Goal: Task Accomplishment & Management: Complete application form

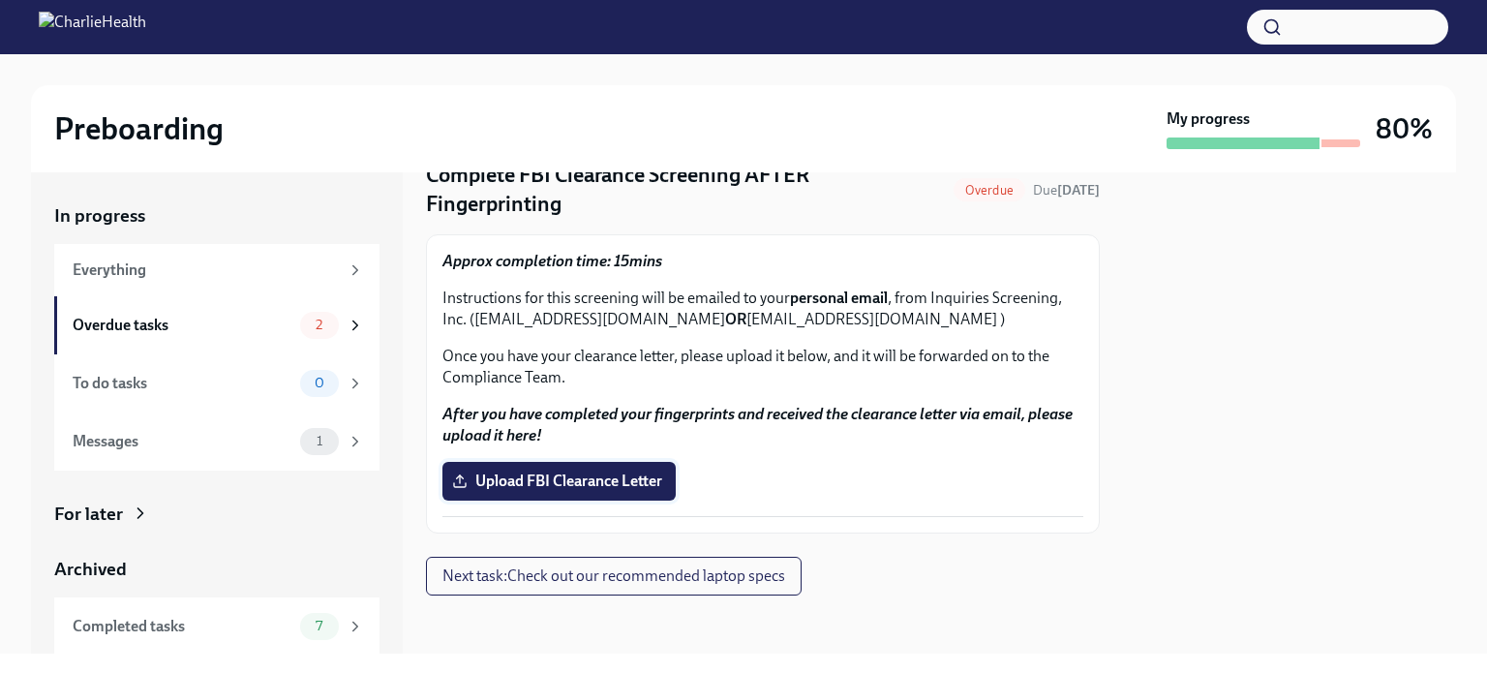
scroll to position [84, 0]
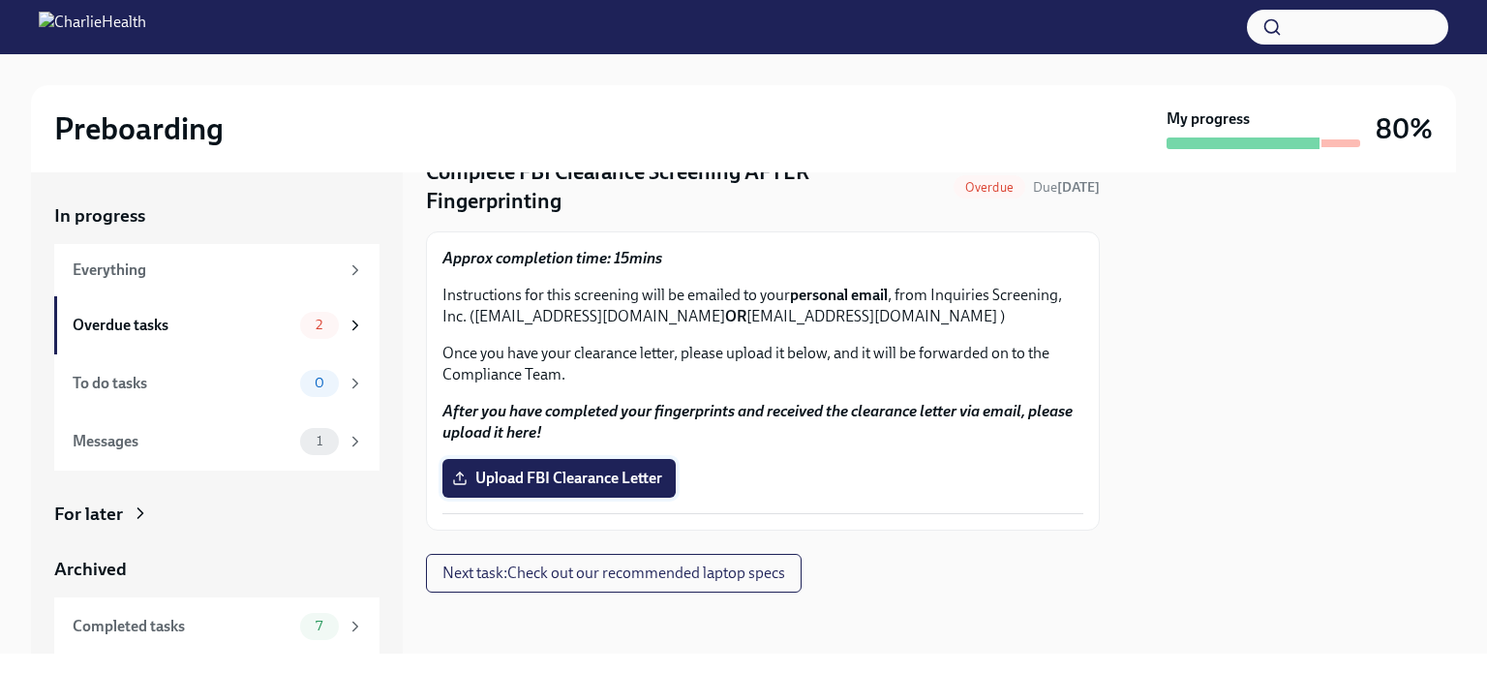
click at [572, 474] on span "Upload FBI Clearance Letter" at bounding box center [559, 477] width 206 height 19
click at [0, 0] on input "Upload FBI Clearance Letter" at bounding box center [0, 0] width 0 height 0
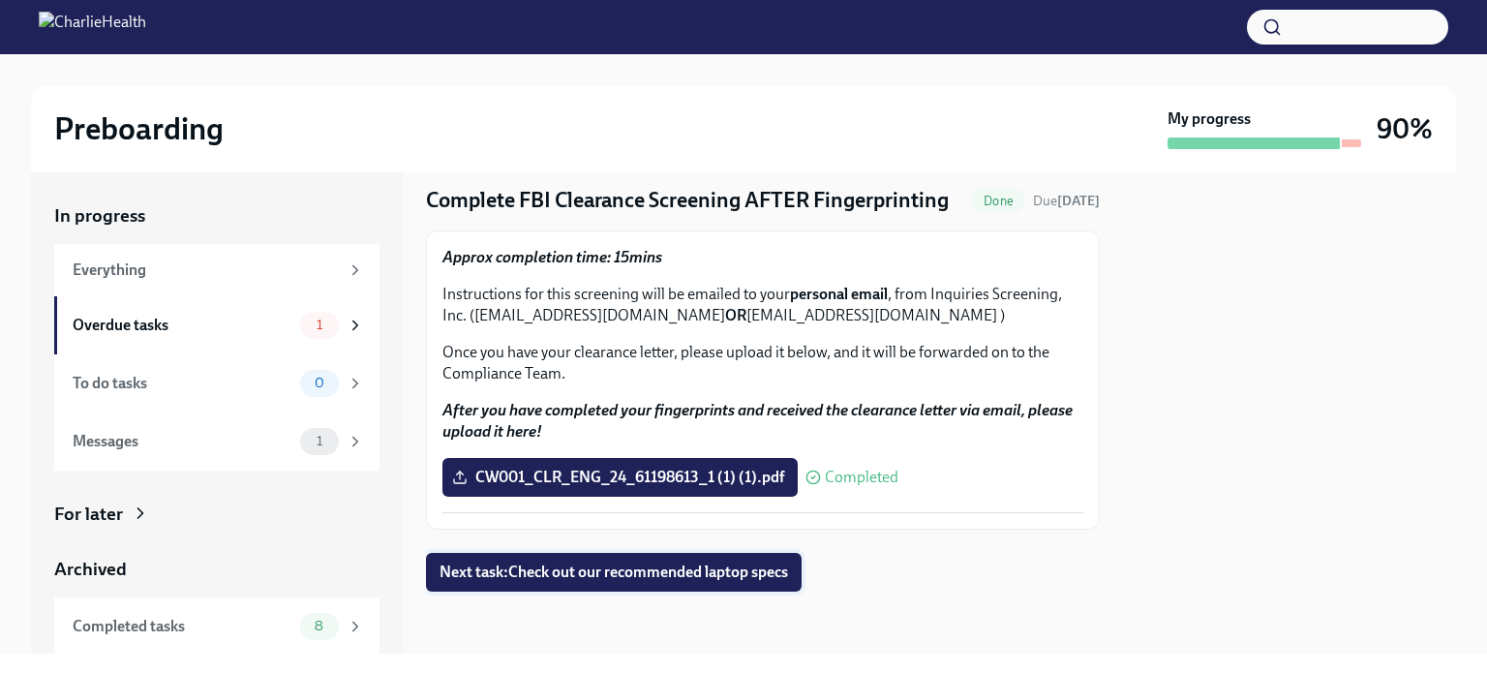
click at [657, 564] on span "Next task : Check out our recommended laptop specs" at bounding box center [613, 571] width 348 height 19
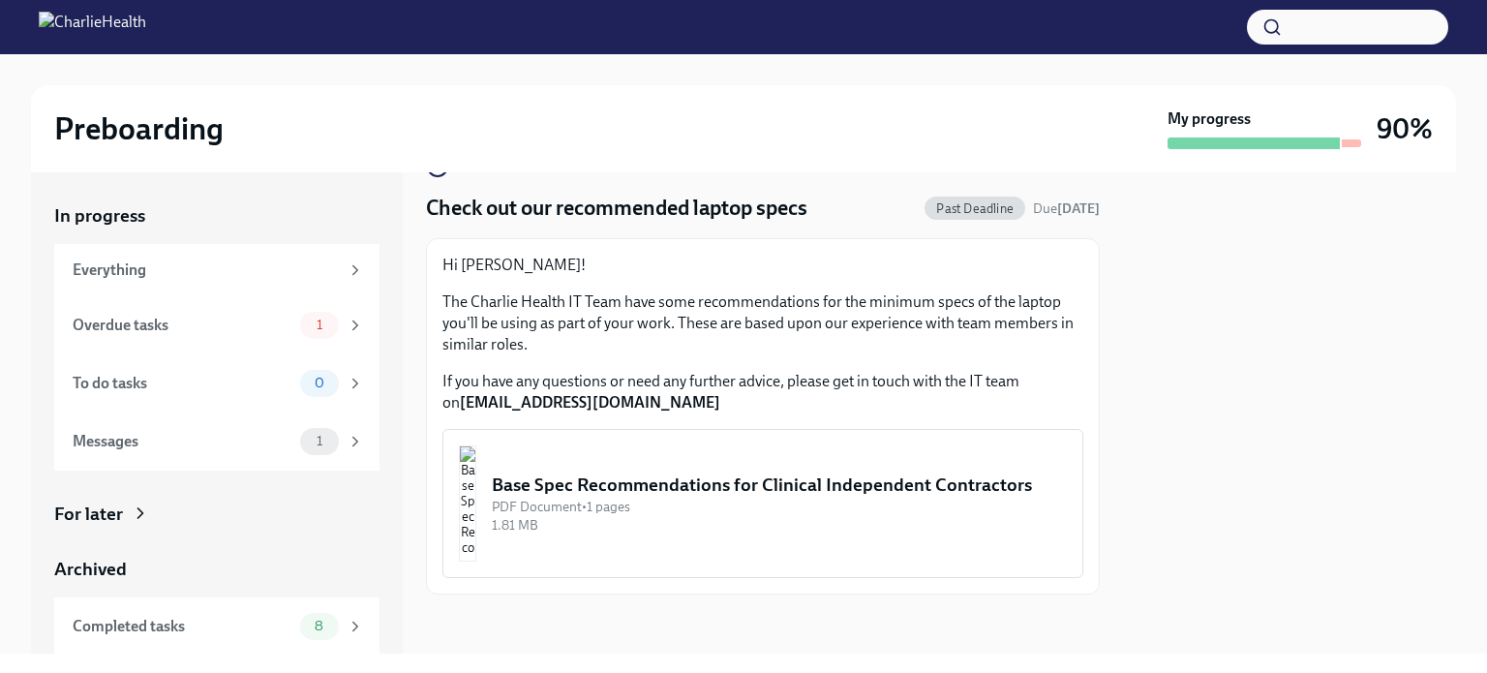
scroll to position [50, 0]
click at [719, 477] on div "Base Spec Recommendations for Clinical Independent Contractors" at bounding box center [779, 482] width 575 height 25
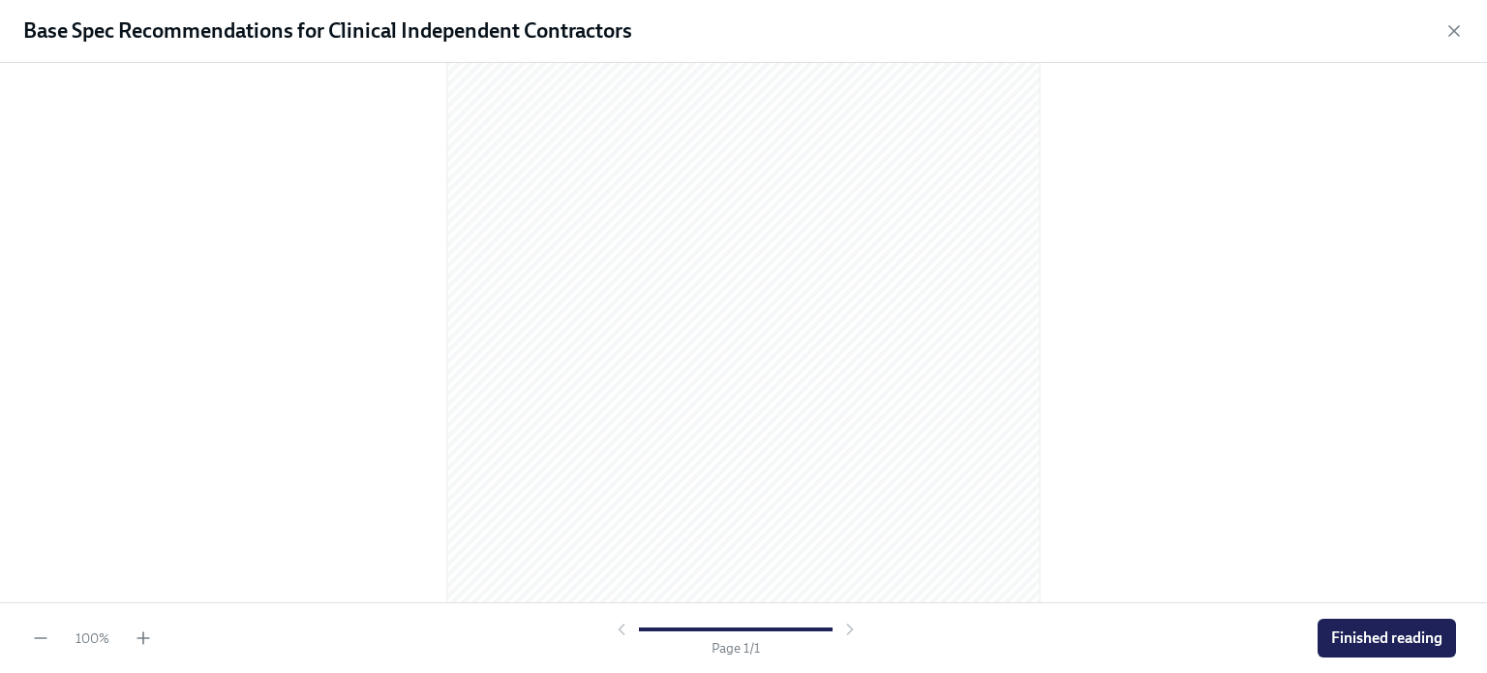
scroll to position [259, 0]
click at [1364, 645] on span "Finished reading" at bounding box center [1386, 637] width 111 height 19
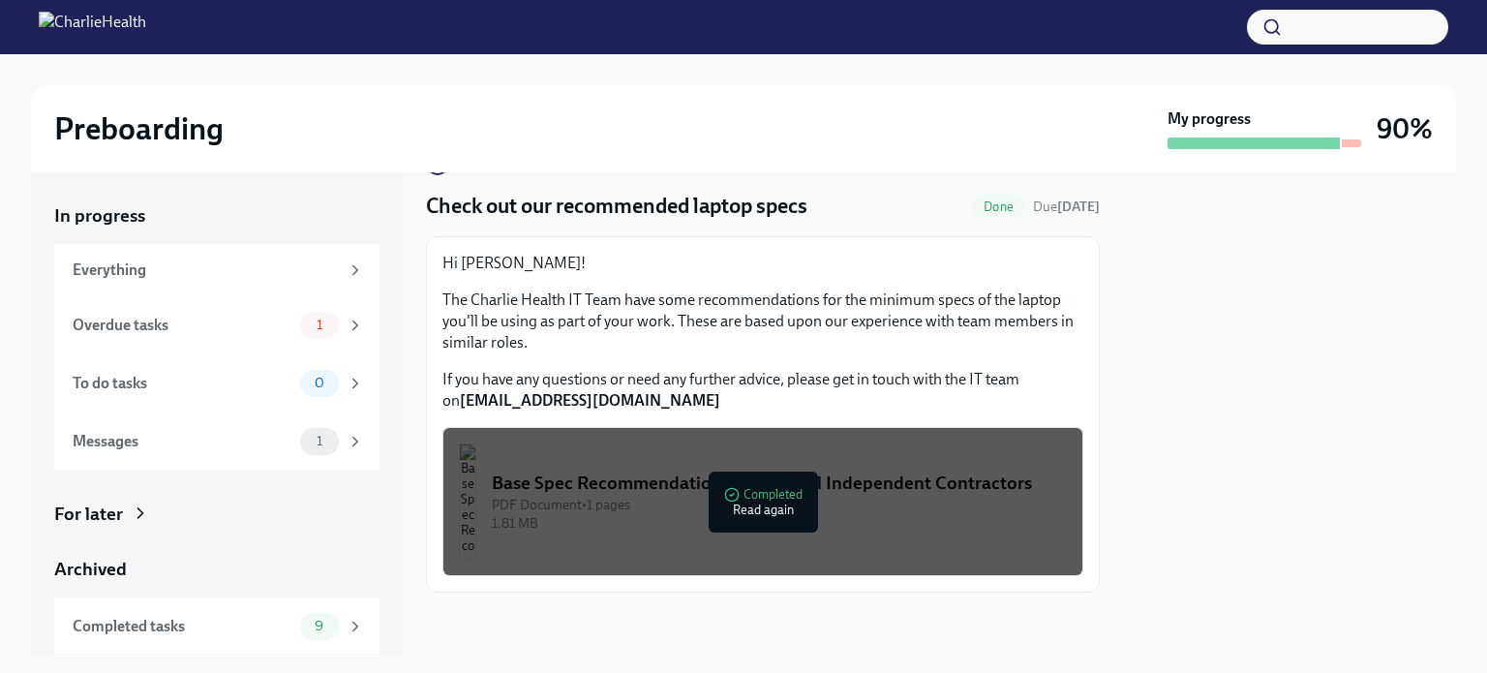
drag, startPoint x: 744, startPoint y: 402, endPoint x: 757, endPoint y: 378, distance: 26.4
click at [749, 392] on p "If you have any questions or need any further advice, please get in touch with …" at bounding box center [762, 390] width 641 height 43
click at [780, 357] on div "Hi [PERSON_NAME]! The Charlie Health IT Team have some recommendations for the …" at bounding box center [762, 332] width 641 height 159
click at [778, 532] on div "1.81 MB" at bounding box center [779, 523] width 575 height 18
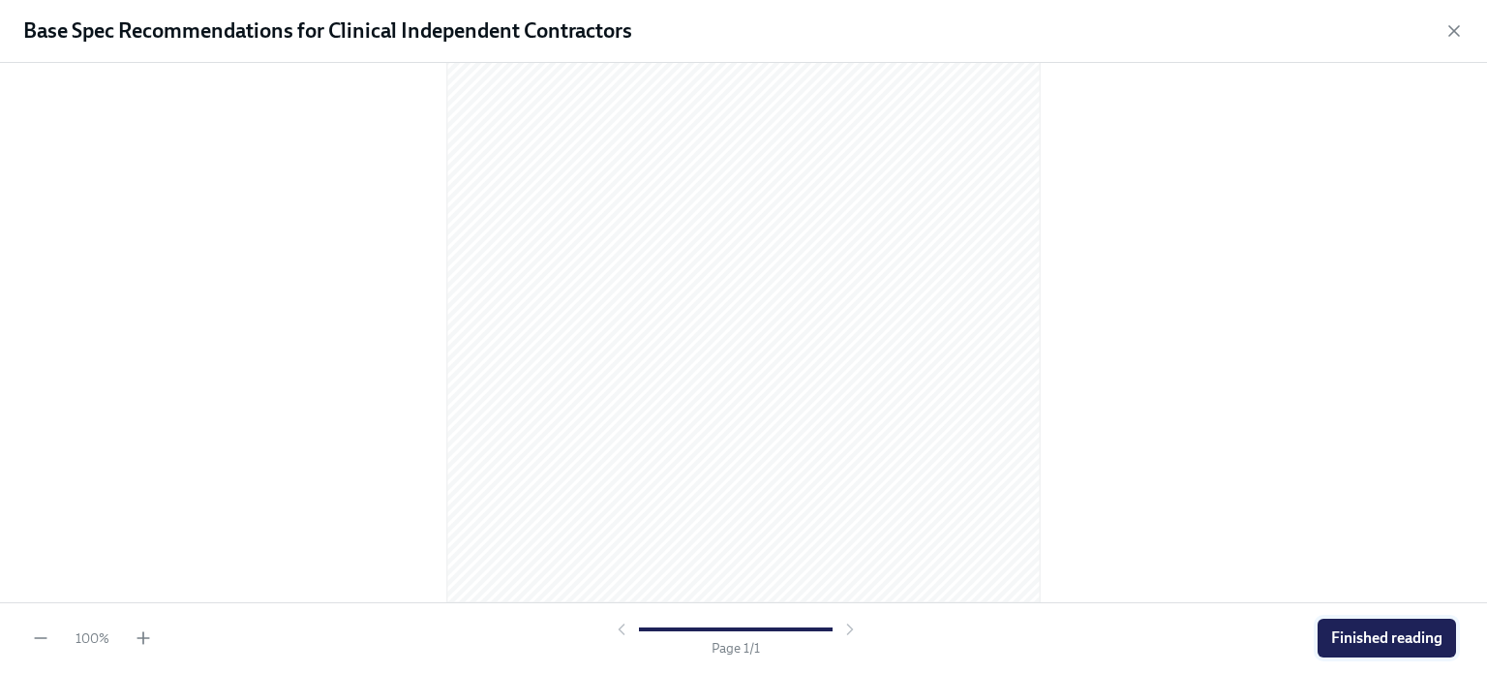
click at [1332, 635] on span "Finished reading" at bounding box center [1386, 637] width 111 height 19
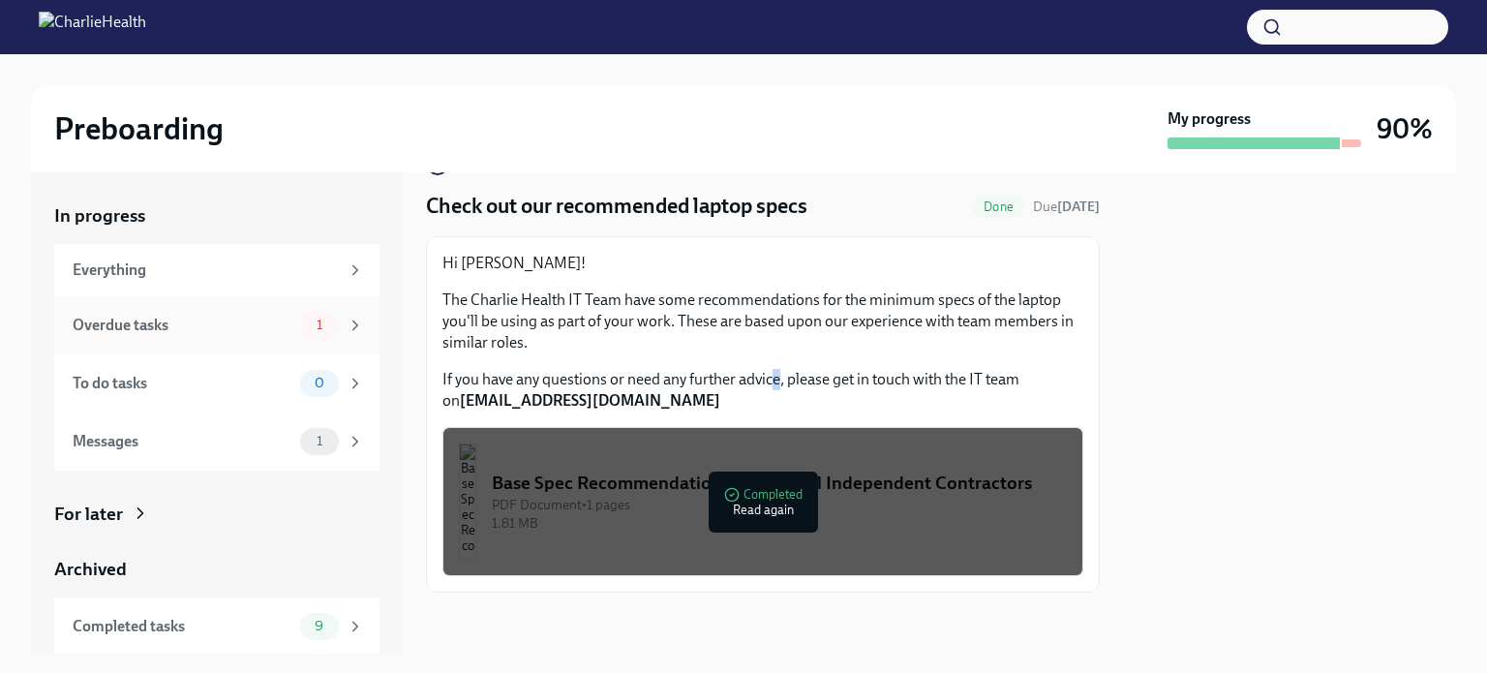
click at [142, 323] on div "Overdue tasks" at bounding box center [183, 325] width 220 height 21
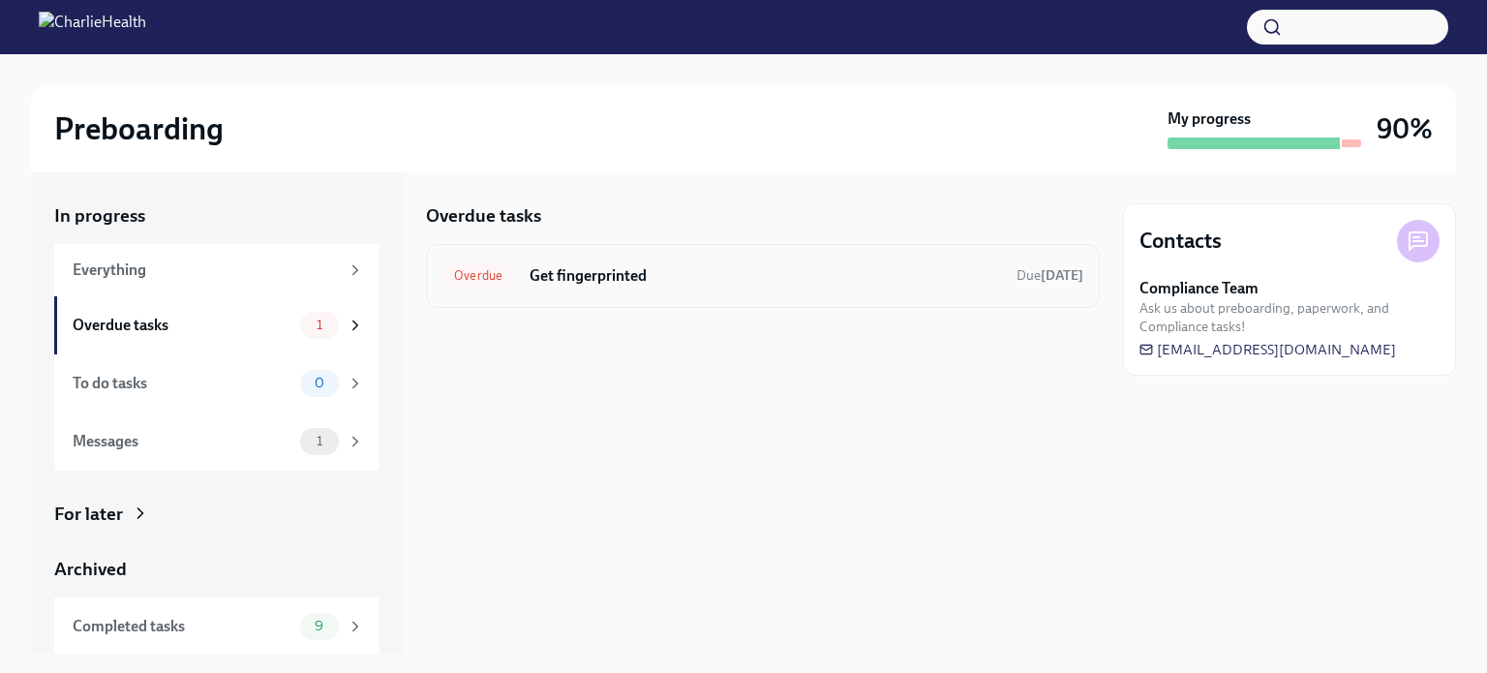
click at [454, 268] on span "Overdue" at bounding box center [478, 275] width 72 height 15
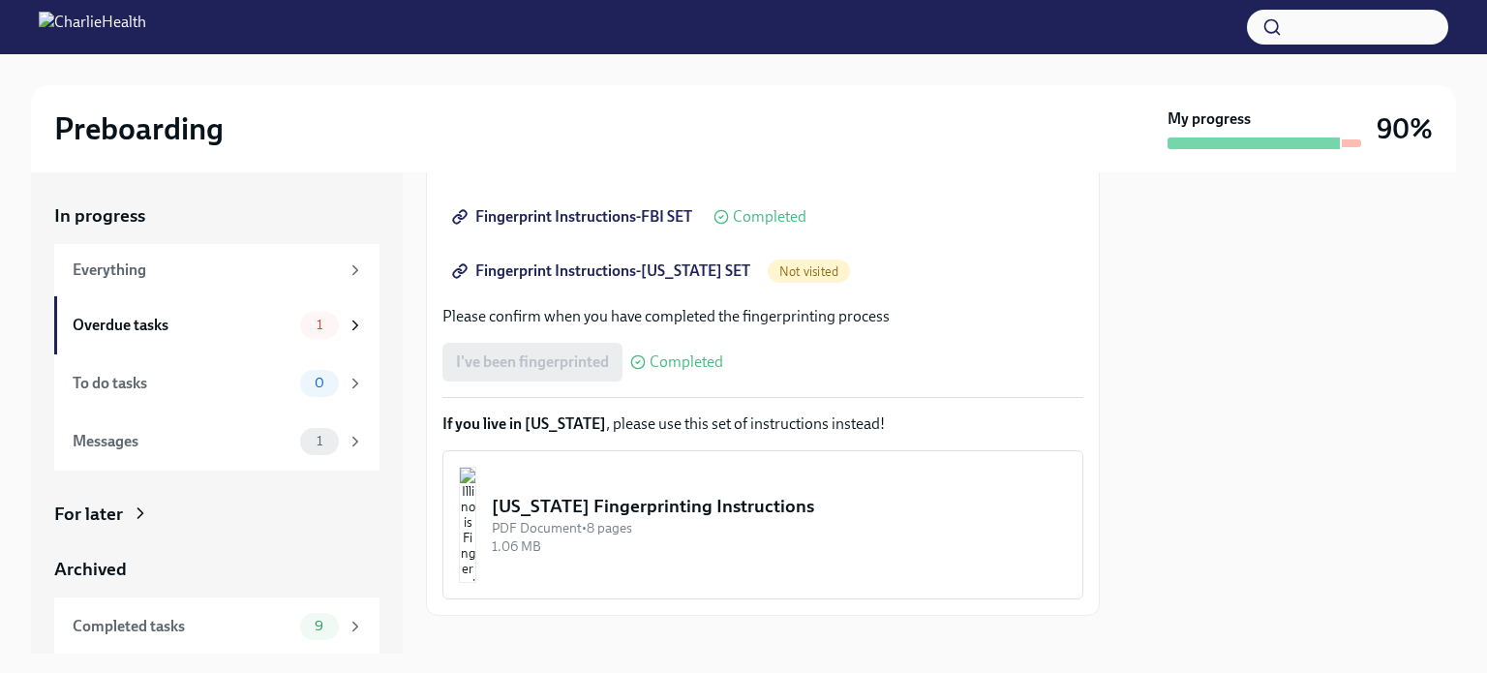
scroll to position [457, 0]
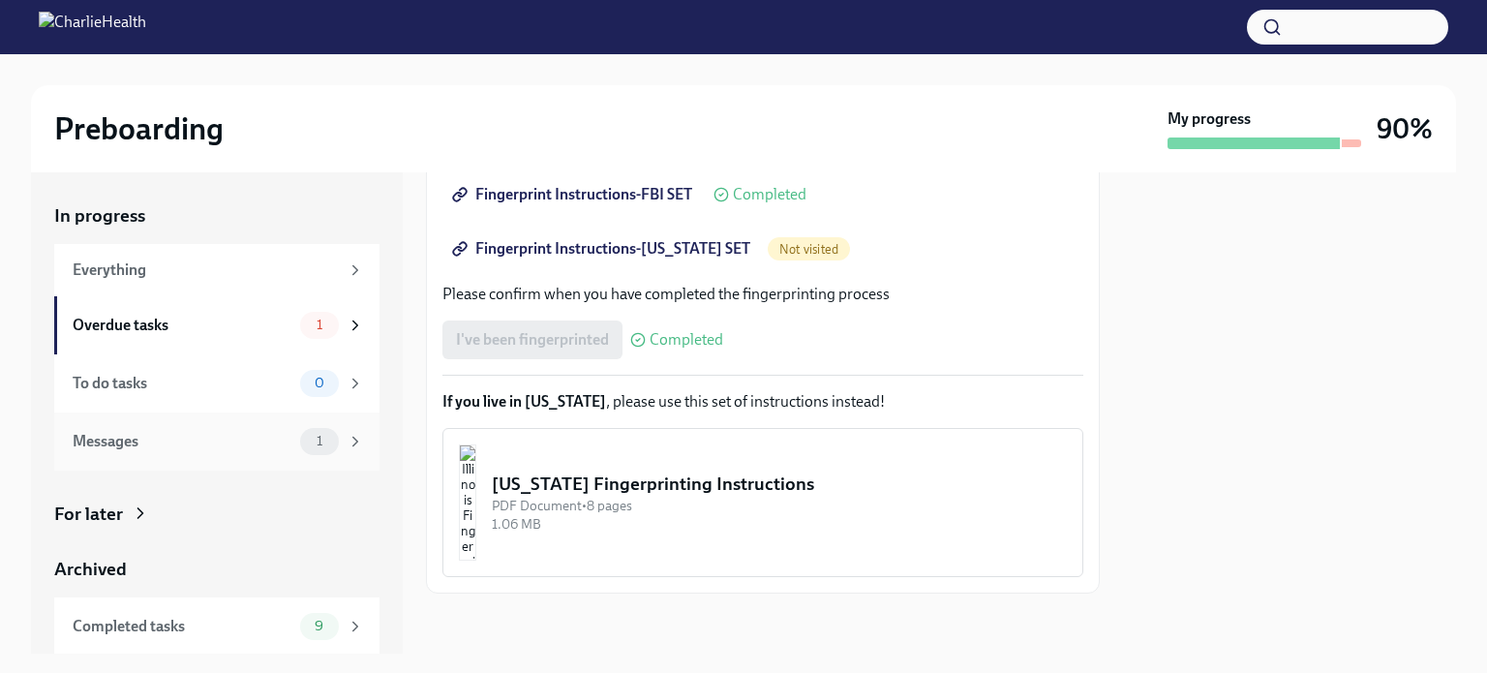
click at [258, 441] on div "Messages" at bounding box center [183, 441] width 220 height 21
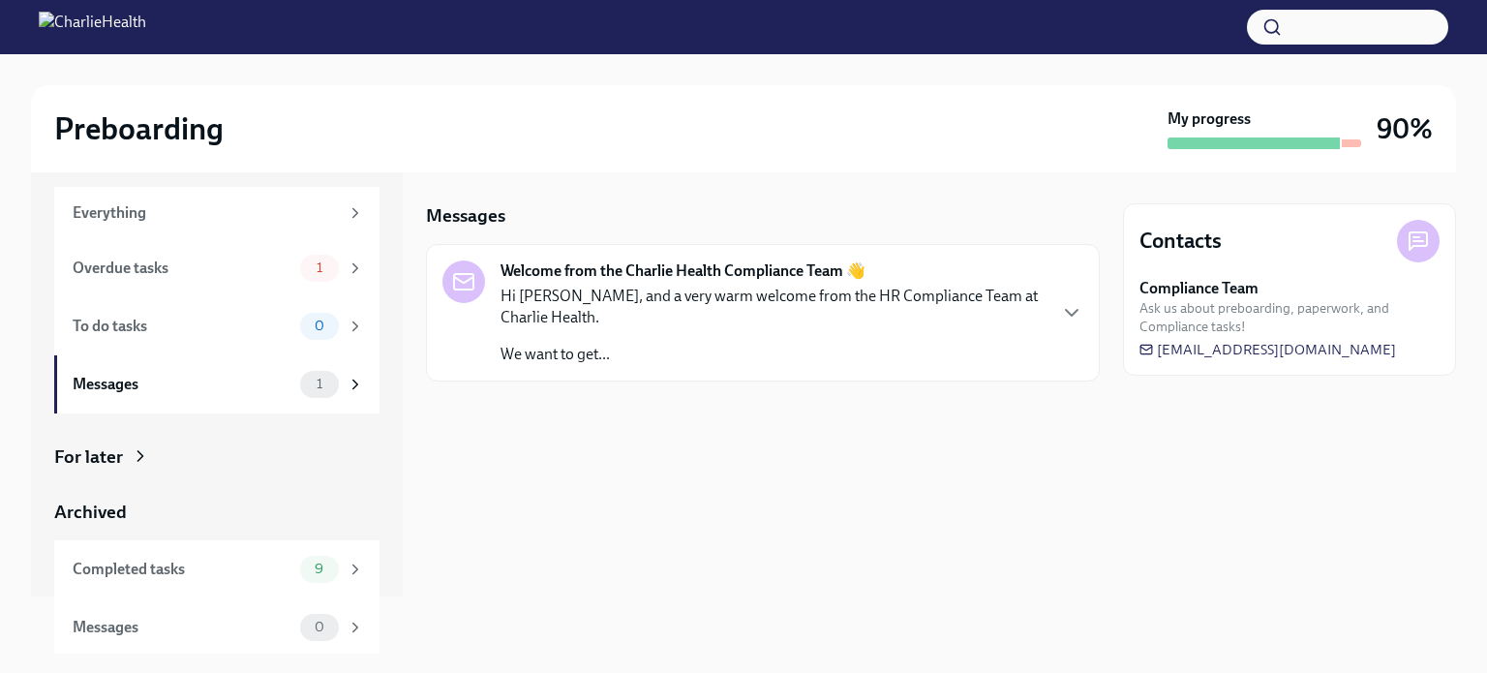
scroll to position [59, 0]
click at [259, 197] on div "Everything" at bounding box center [216, 211] width 325 height 52
